Goal: Task Accomplishment & Management: Complete application form

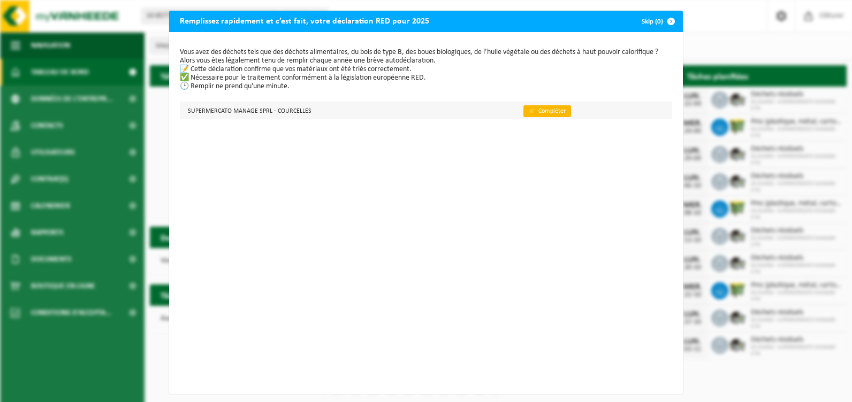
click at [533, 112] on link "👉 Compléter" at bounding box center [547, 111] width 48 height 12
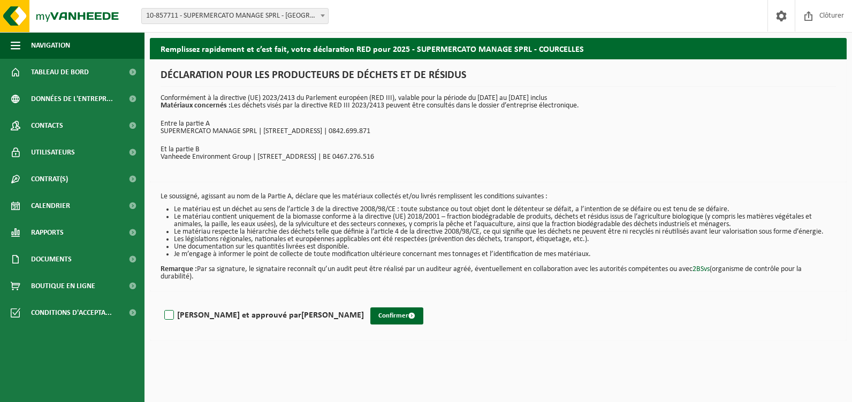
click at [174, 313] on label "Lu et approuvé par Tania Scavone" at bounding box center [263, 316] width 202 height 16
click at [364, 302] on input "Lu et approuvé par Tania Scavone" at bounding box center [364, 302] width 1 height 1
checkbox input "true"
click at [370, 316] on button "Confirmer" at bounding box center [396, 316] width 53 height 17
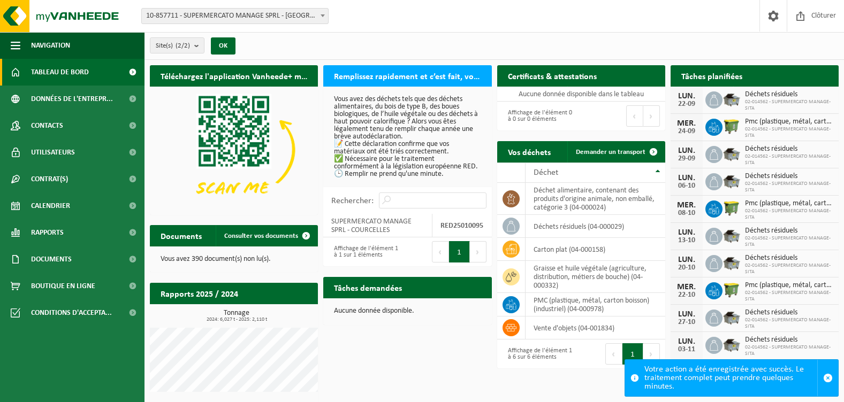
click at [280, 15] on span "10-857711 - SUPERMERCATO MANAGE SPRL - [GEOGRAPHIC_DATA]" at bounding box center [235, 16] width 186 height 15
click at [297, 10] on span "10-857711 - SUPERMERCATO MANAGE SPRL - [GEOGRAPHIC_DATA]" at bounding box center [235, 16] width 186 height 15
click at [322, 18] on span at bounding box center [322, 16] width 11 height 14
click at [804, 13] on span at bounding box center [800, 16] width 16 height 32
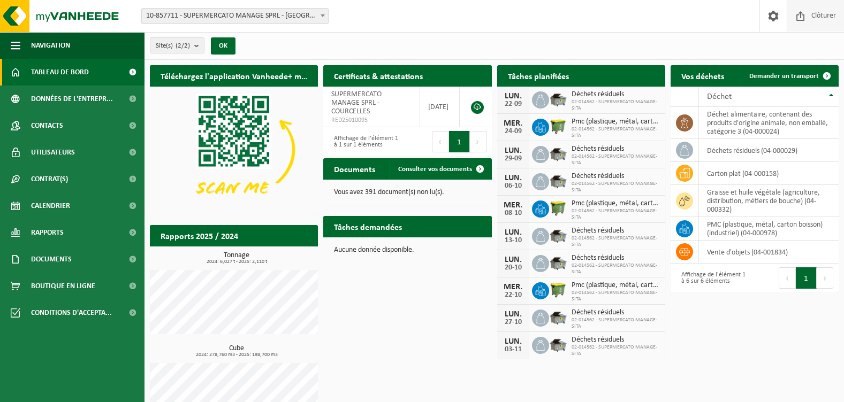
click at [813, 19] on span "Clôturer" at bounding box center [823, 16] width 30 height 32
